Goal: Transaction & Acquisition: Purchase product/service

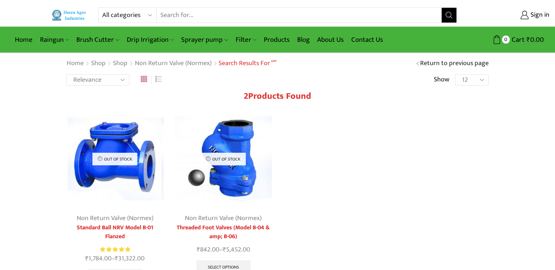
click at [144, 15] on select "All categories Accessories Air Release Valve Brush Cutter Domestic Use Drip Irr…" at bounding box center [129, 15] width 54 height 15
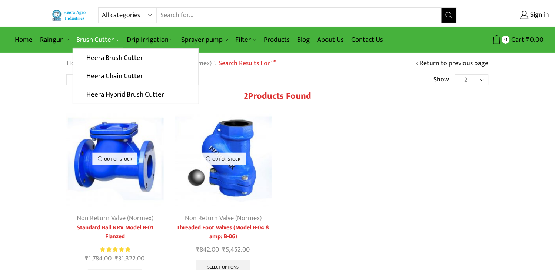
click at [86, 36] on link "Brush Cutter" at bounding box center [98, 39] width 50 height 17
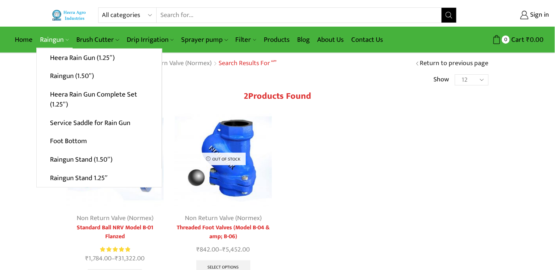
click at [42, 38] on link "Raingun" at bounding box center [54, 39] width 36 height 17
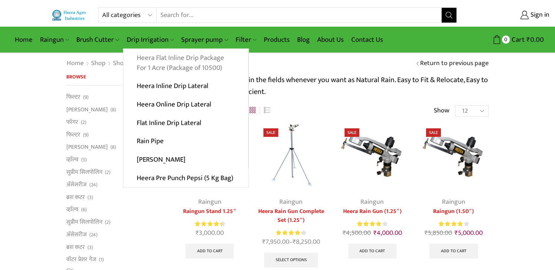
click at [155, 64] on link "Heera Flat Inline Drip Package For 1 Acre (Package of 10500)" at bounding box center [185, 63] width 125 height 29
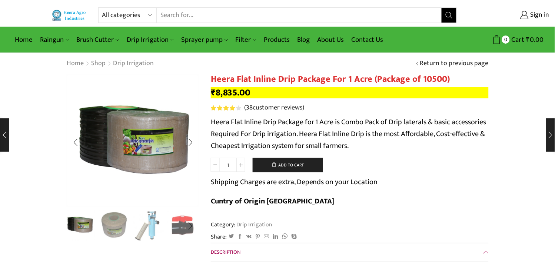
click at [117, 225] on img "2 / 10" at bounding box center [114, 225] width 31 height 31
